Goal: Find specific page/section: Find specific page/section

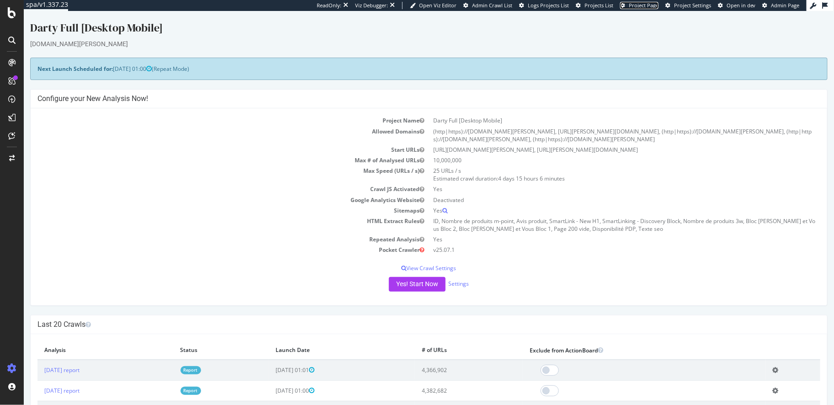
click at [654, 5] on span "Project Page" at bounding box center [644, 5] width 30 height 7
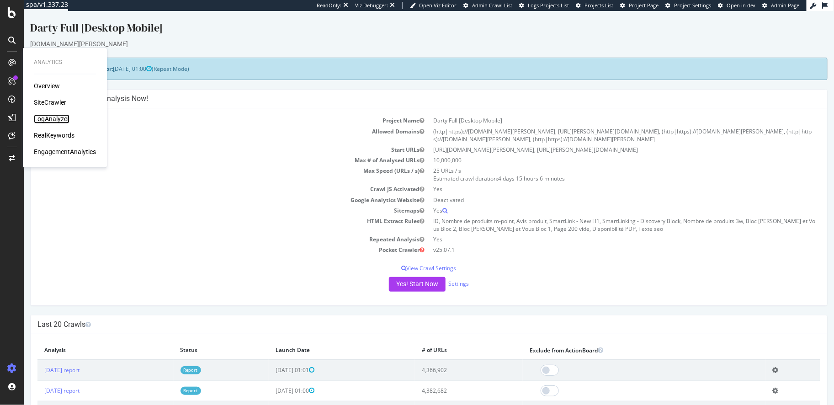
click at [58, 117] on div "LogAnalyzer" at bounding box center [52, 119] width 36 height 9
